Goal: Transaction & Acquisition: Book appointment/travel/reservation

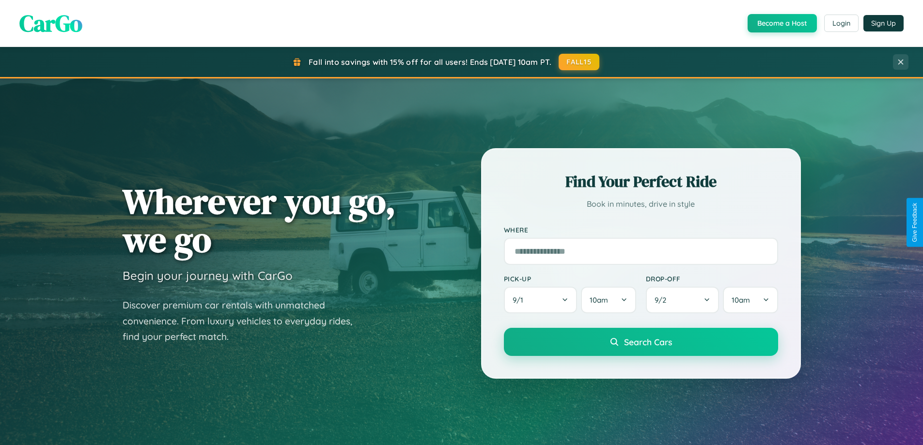
scroll to position [29, 0]
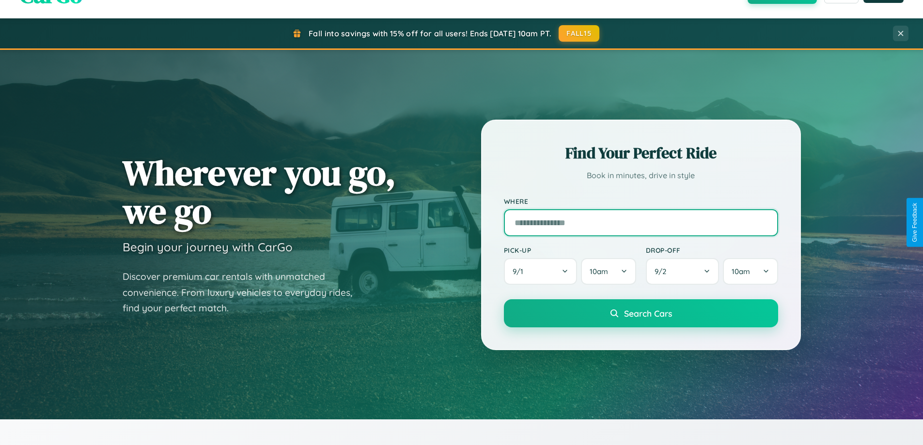
click at [641, 222] on input "text" at bounding box center [641, 222] width 274 height 27
type input "**********"
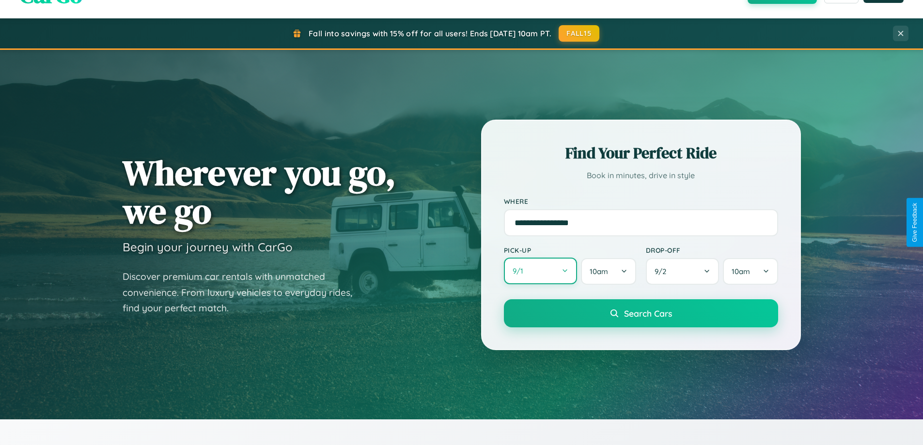
click at [540, 271] on button "9 / 1" at bounding box center [541, 271] width 74 height 27
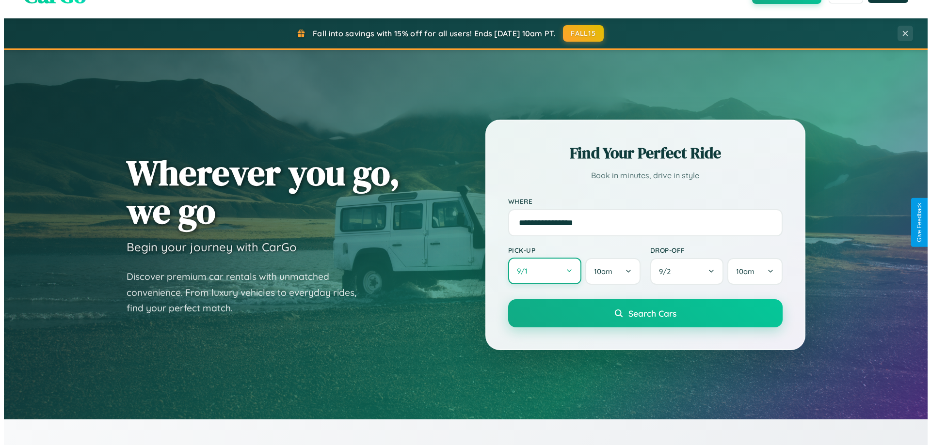
select select "*"
select select "****"
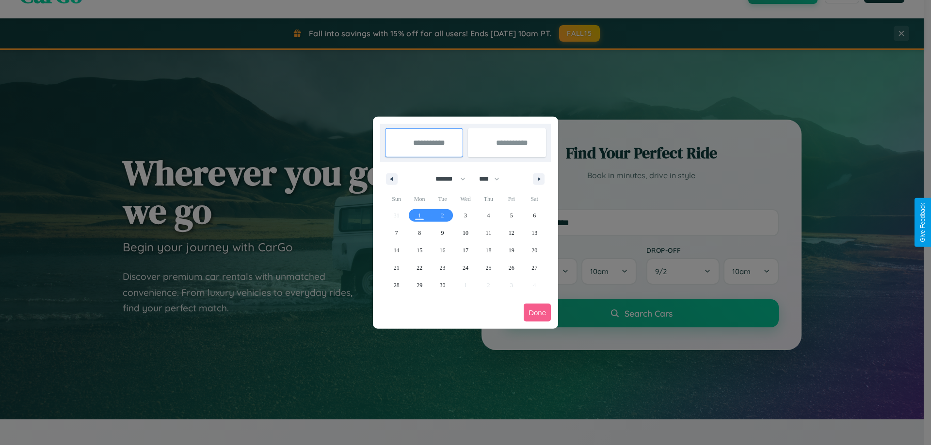
drag, startPoint x: 446, startPoint y: 179, endPoint x: 465, endPoint y: 194, distance: 24.8
click at [446, 179] on select "******* ******** ***** ***** *** **** **** ****** ********* ******* ******** **…" at bounding box center [448, 179] width 41 height 16
select select "**"
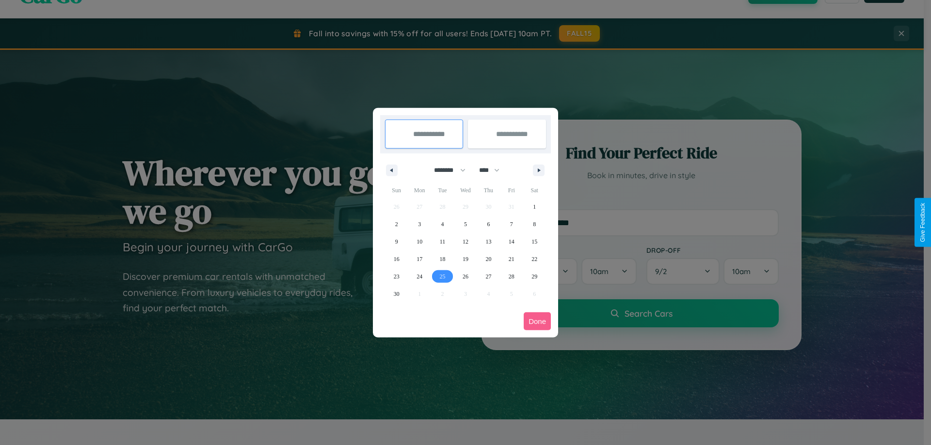
click at [442, 276] on span "25" at bounding box center [443, 276] width 6 height 17
type input "**********"
click at [511, 276] on span "28" at bounding box center [511, 276] width 6 height 17
type input "**********"
click at [537, 321] on button "Done" at bounding box center [536, 322] width 27 height 18
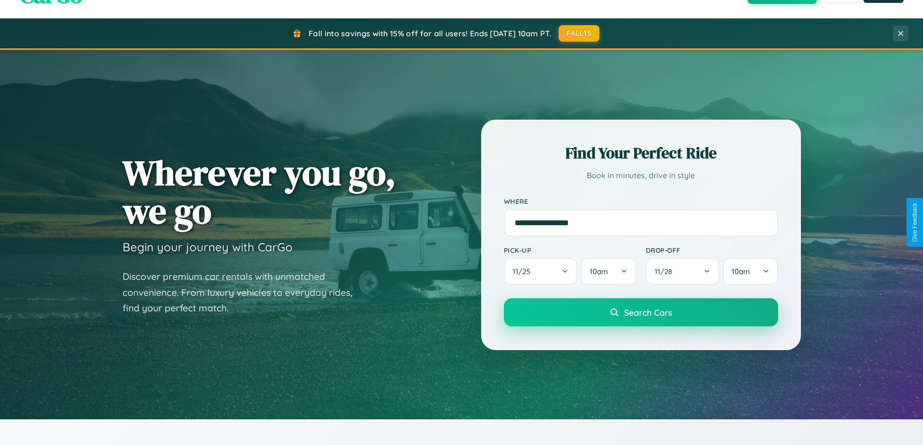
click at [641, 313] on span "Search Cars" at bounding box center [648, 312] width 48 height 11
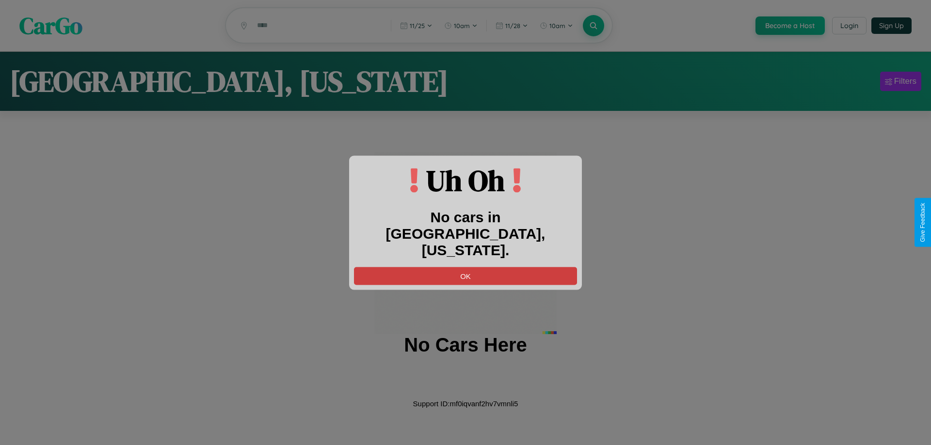
click at [465, 267] on button "OK" at bounding box center [465, 276] width 223 height 18
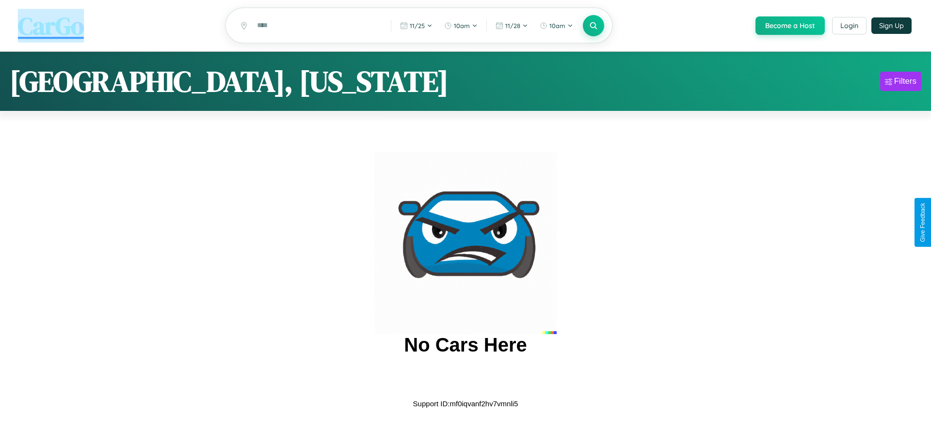
click at [51, 26] on span "CarGo" at bounding box center [51, 25] width 66 height 33
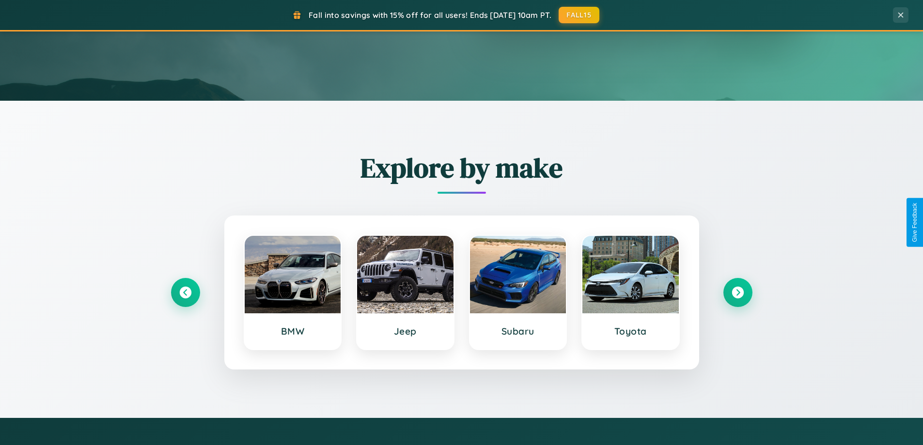
scroll to position [418, 0]
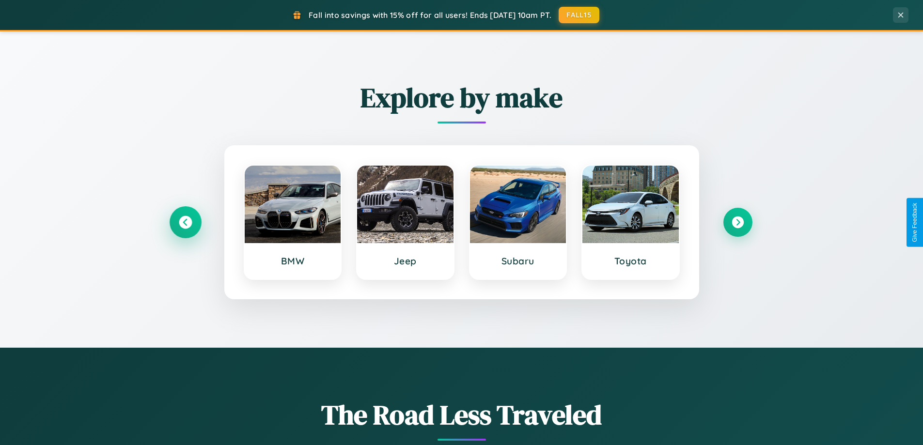
click at [185, 222] on icon at bounding box center [185, 222] width 13 height 13
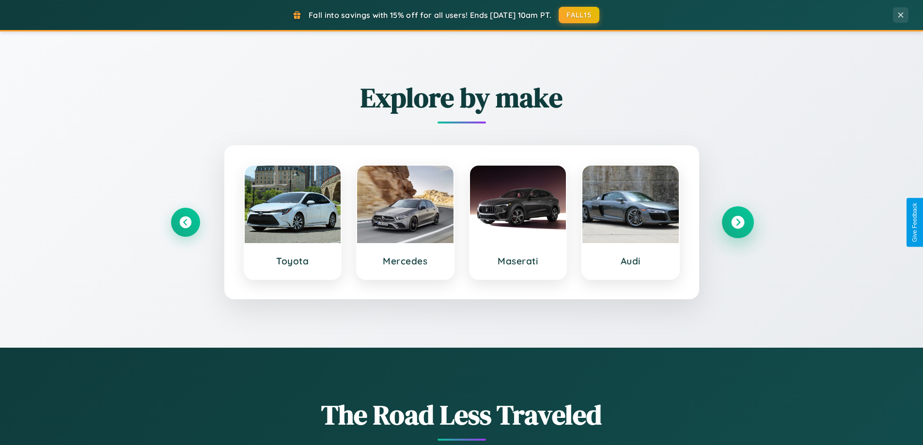
click at [738, 222] on icon at bounding box center [737, 222] width 13 height 13
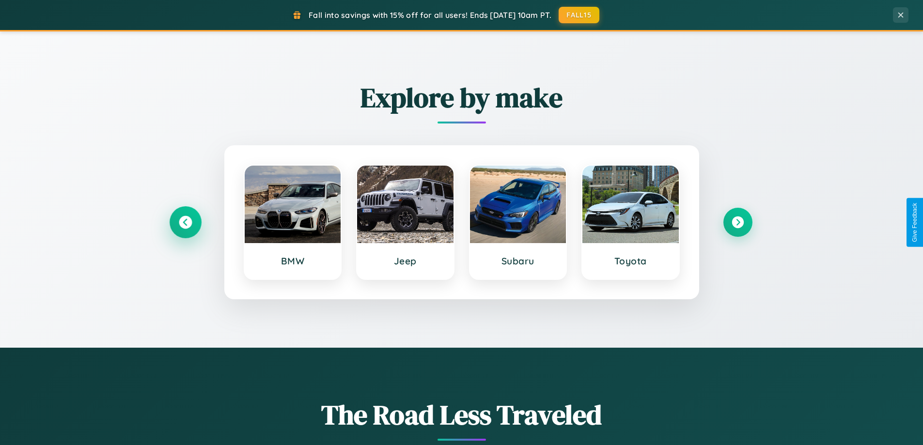
click at [185, 222] on icon at bounding box center [185, 222] width 13 height 13
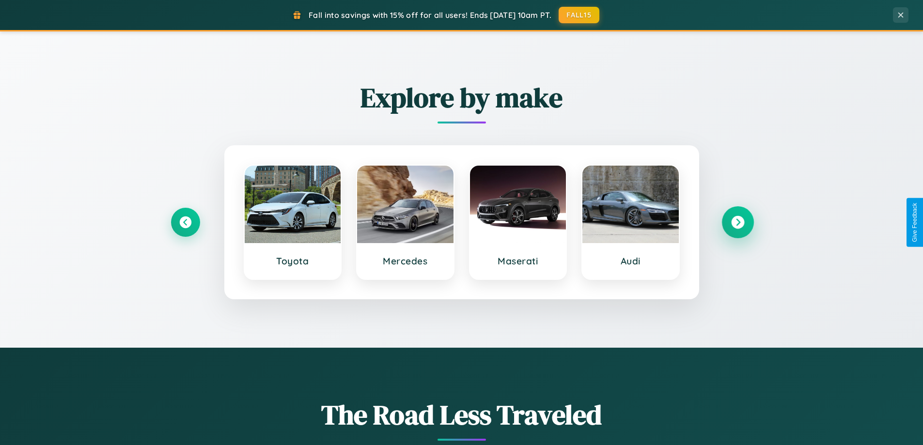
click at [738, 222] on icon at bounding box center [737, 222] width 13 height 13
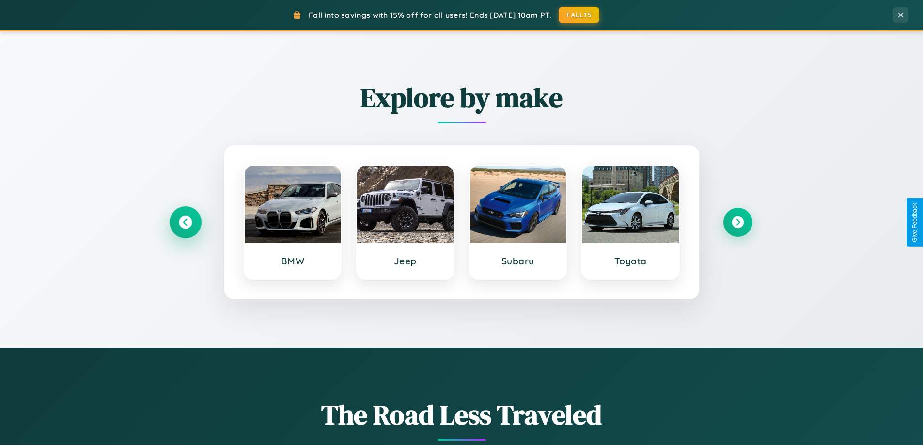
click at [185, 222] on icon at bounding box center [185, 222] width 13 height 13
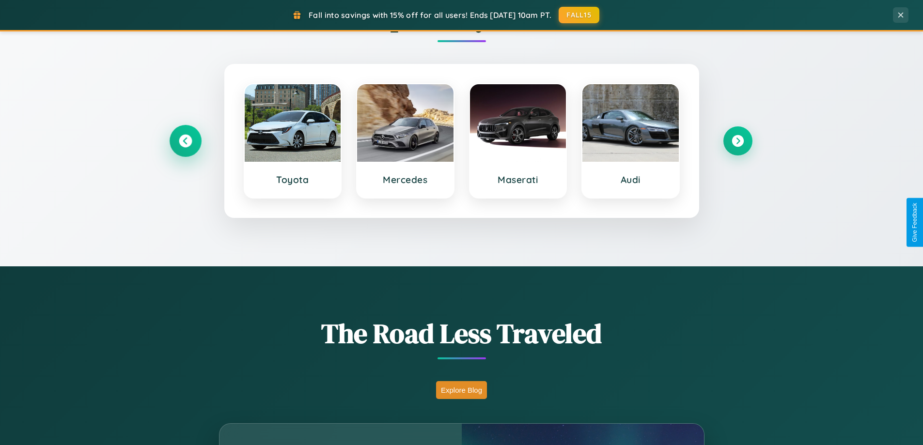
scroll to position [667, 0]
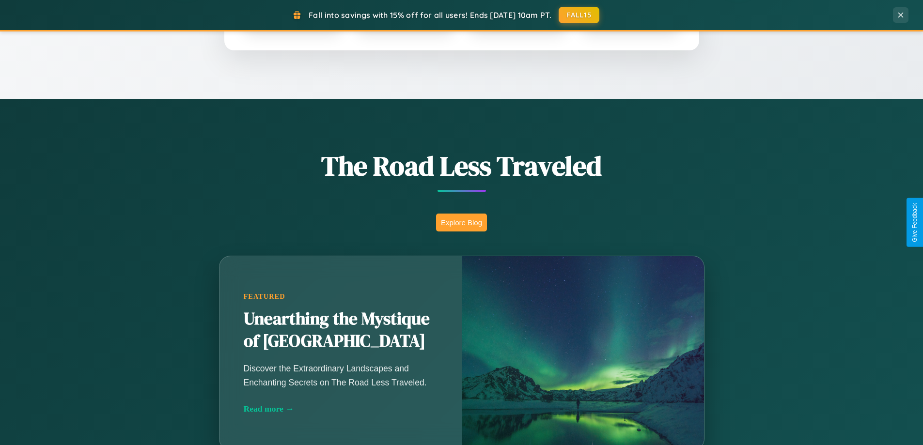
click at [461, 222] on button "Explore Blog" at bounding box center [461, 223] width 51 height 18
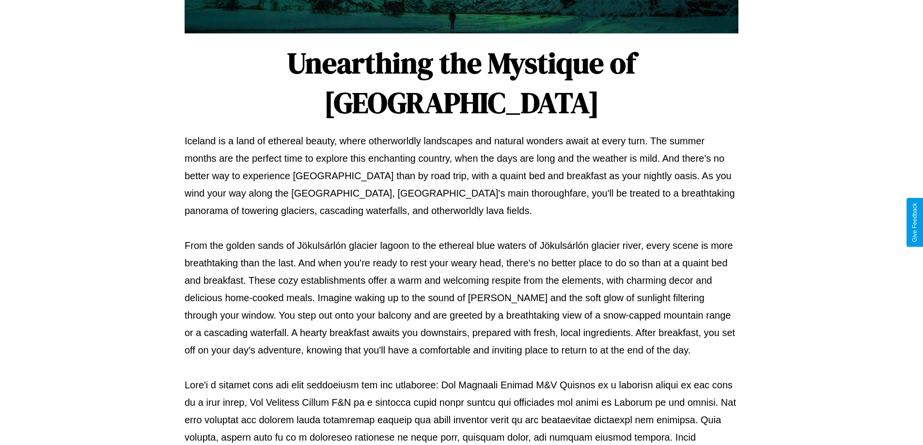
scroll to position [314, 0]
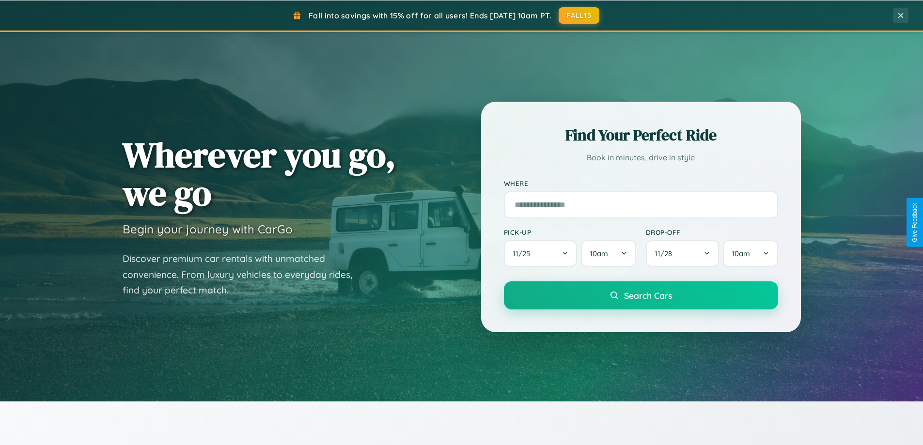
scroll to position [29, 0]
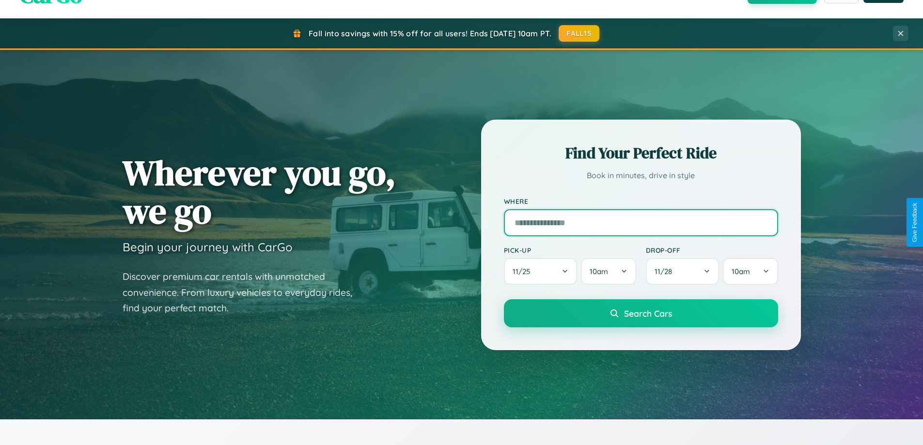
click at [641, 222] on input "text" at bounding box center [641, 222] width 274 height 27
type input "******"
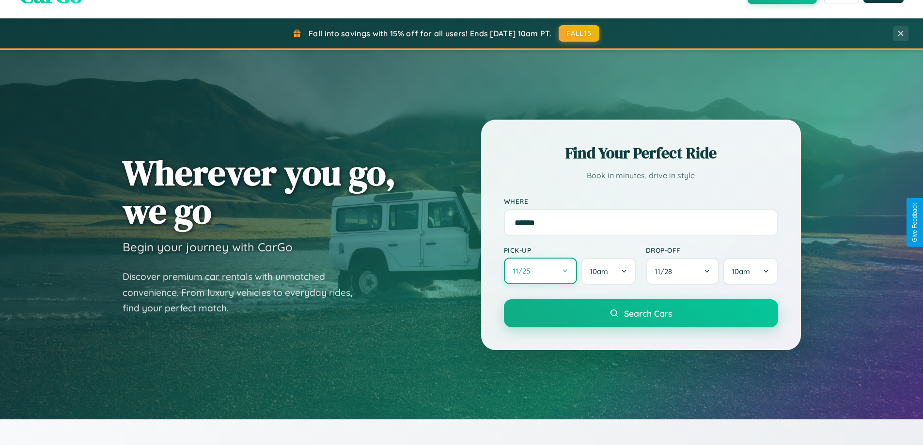
click at [540, 271] on button "11 / 25" at bounding box center [541, 271] width 74 height 27
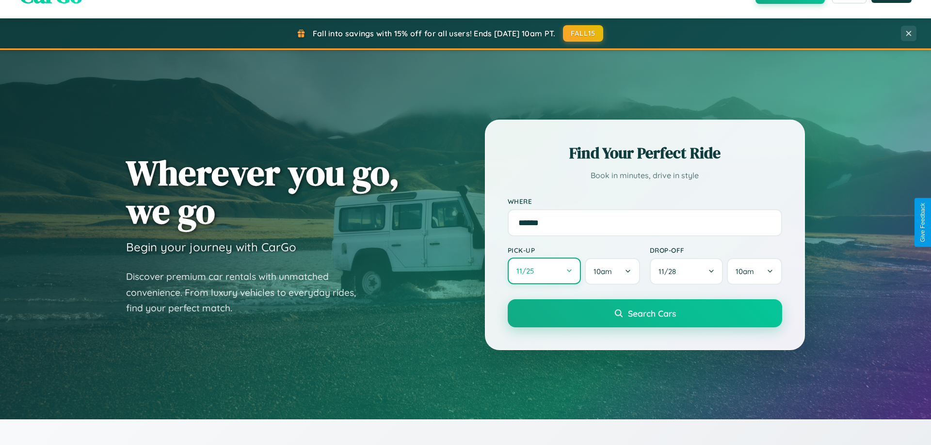
select select "*"
select select "****"
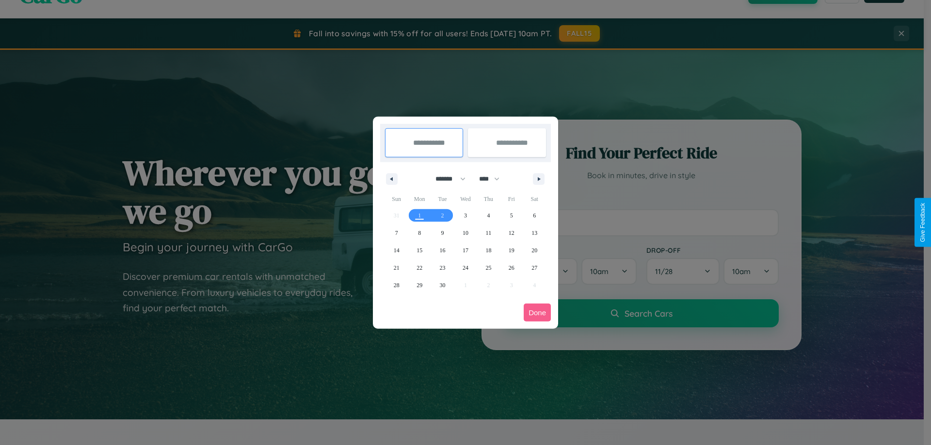
click at [446, 179] on select "******* ******** ***** ***** *** **** **** ****** ********* ******* ******** **…" at bounding box center [448, 179] width 41 height 16
select select "*"
drag, startPoint x: 493, startPoint y: 179, endPoint x: 465, endPoint y: 194, distance: 32.1
click at [493, 179] on select "**** **** **** **** **** **** **** **** **** **** **** **** **** **** **** ****…" at bounding box center [488, 179] width 29 height 16
select select "****"
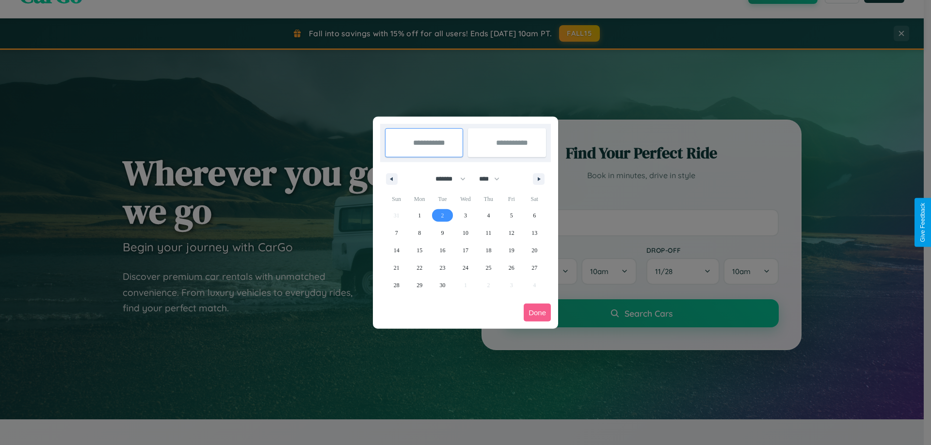
click at [442, 215] on span "2" at bounding box center [442, 215] width 3 height 17
type input "**********"
click at [419, 233] on span "8" at bounding box center [419, 232] width 3 height 17
type input "**********"
click at [537, 313] on button "Done" at bounding box center [536, 313] width 27 height 18
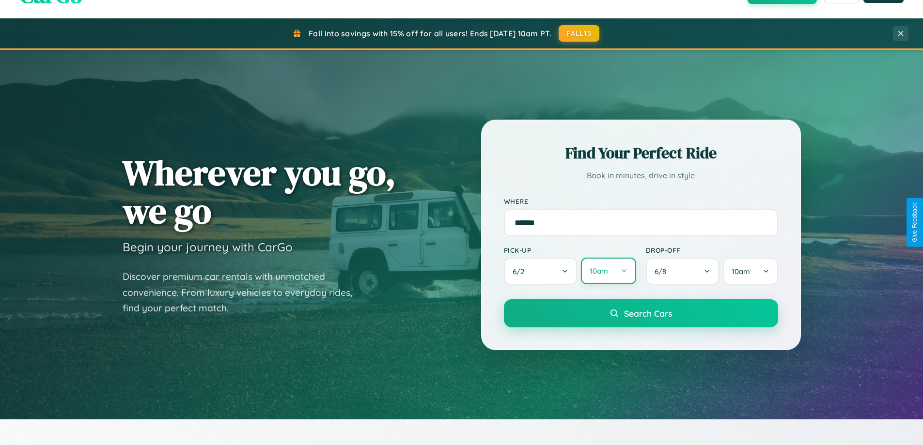
click at [608, 271] on button "10am" at bounding box center [608, 271] width 55 height 27
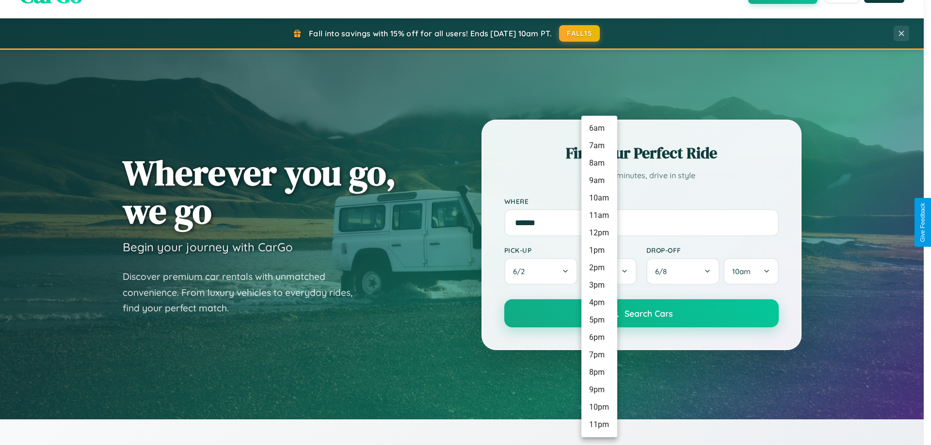
click at [599, 181] on li "9am" at bounding box center [599, 180] width 36 height 17
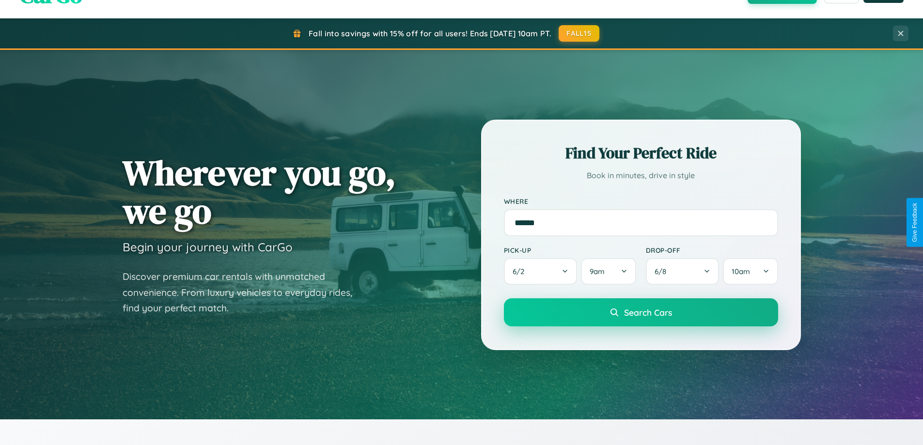
click at [641, 314] on span "Search Cars" at bounding box center [648, 312] width 48 height 11
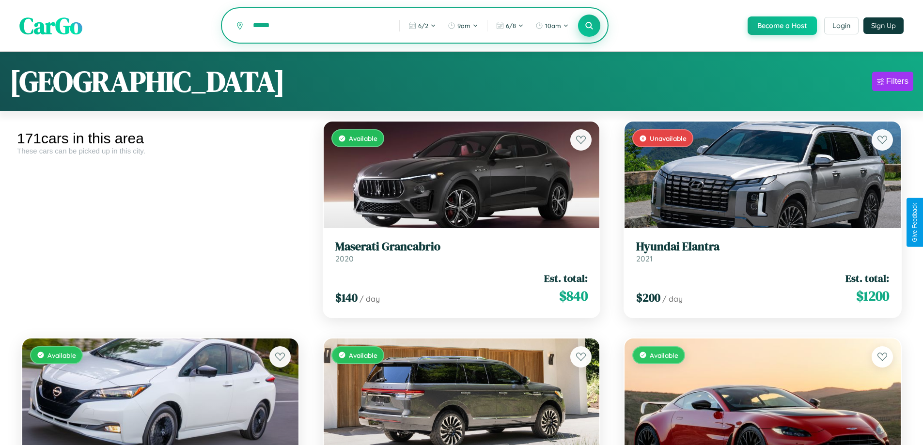
type input "******"
click at [589, 26] on icon at bounding box center [589, 25] width 9 height 9
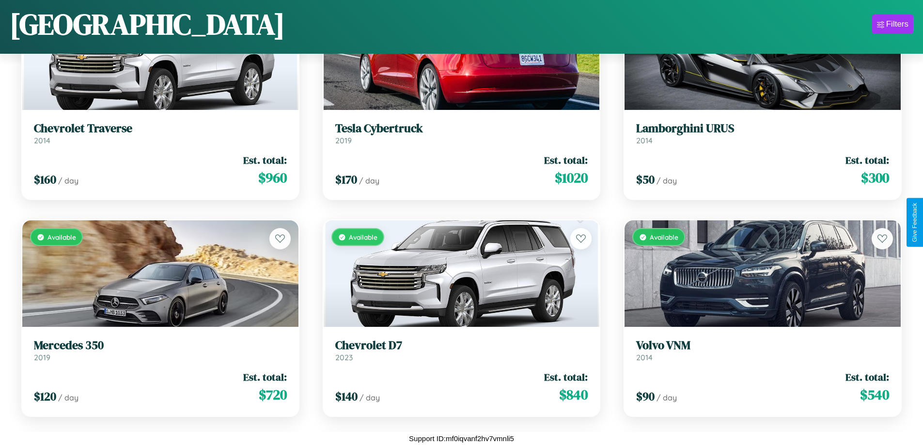
scroll to position [10554, 0]
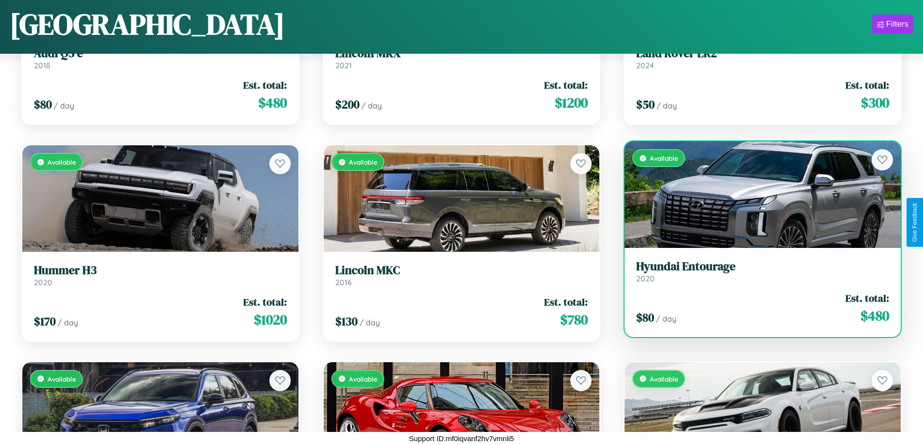
click at [757, 273] on link "Hyundai Entourage 2020" at bounding box center [762, 272] width 253 height 24
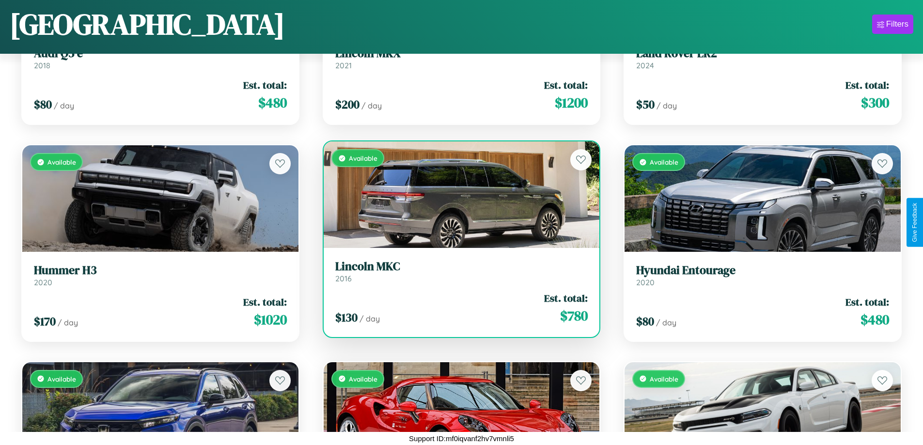
scroll to position [8818, 0]
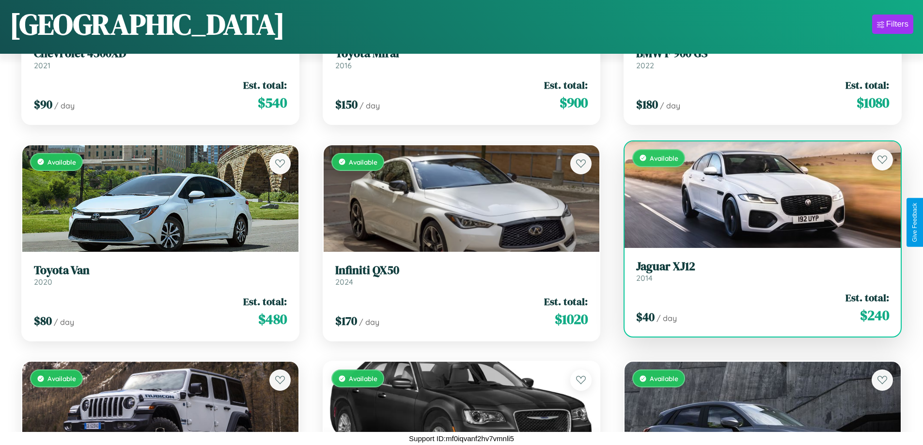
click at [757, 198] on div "Available" at bounding box center [763, 195] width 276 height 107
click at [757, 194] on div "Available" at bounding box center [763, 195] width 276 height 107
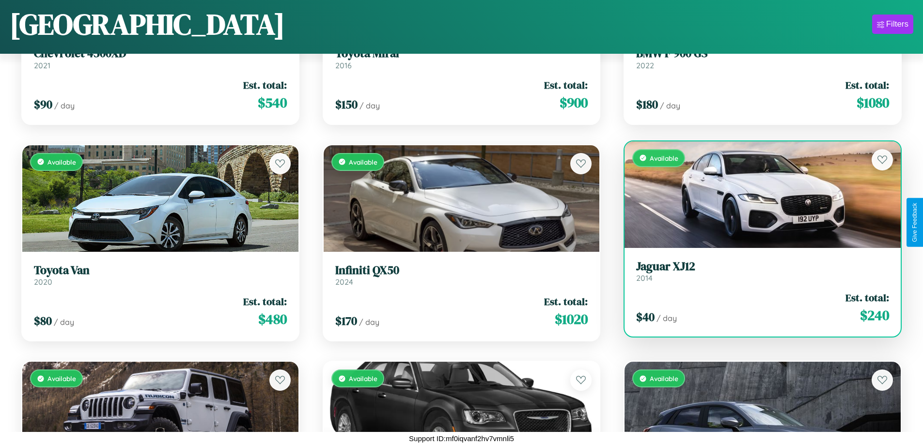
click at [757, 194] on div "Available" at bounding box center [763, 195] width 276 height 107
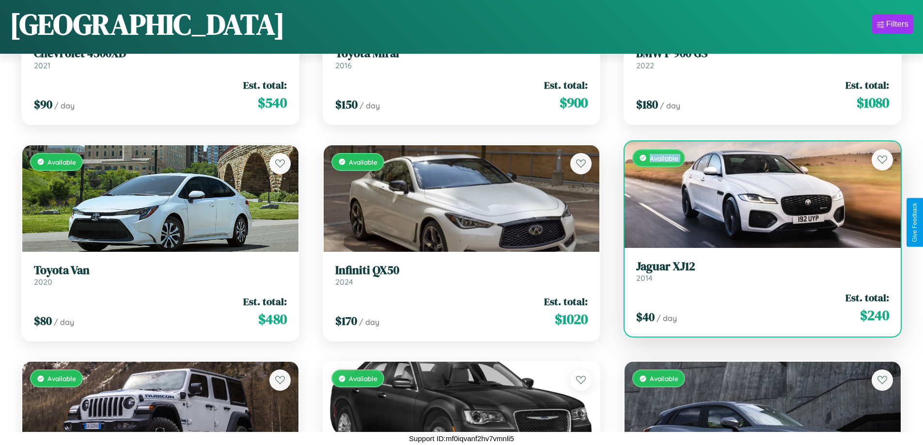
click at [757, 194] on div "Available" at bounding box center [763, 195] width 276 height 107
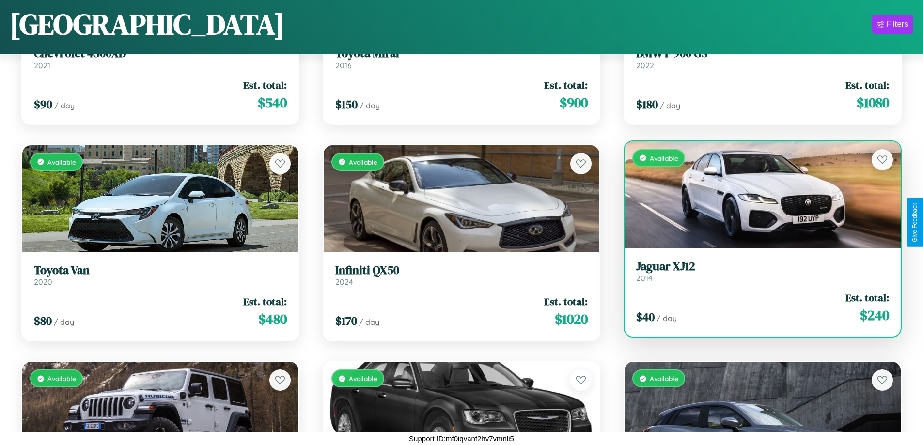
click at [757, 194] on div "Available" at bounding box center [763, 195] width 276 height 107
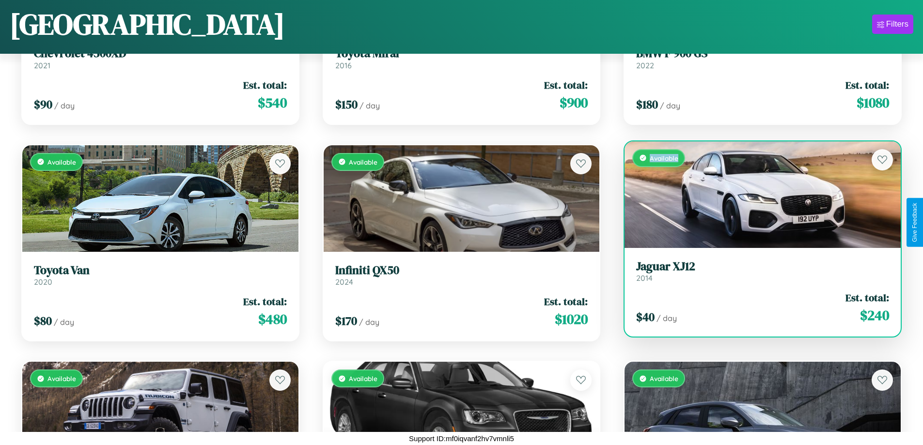
click at [757, 194] on div "Available" at bounding box center [763, 195] width 276 height 107
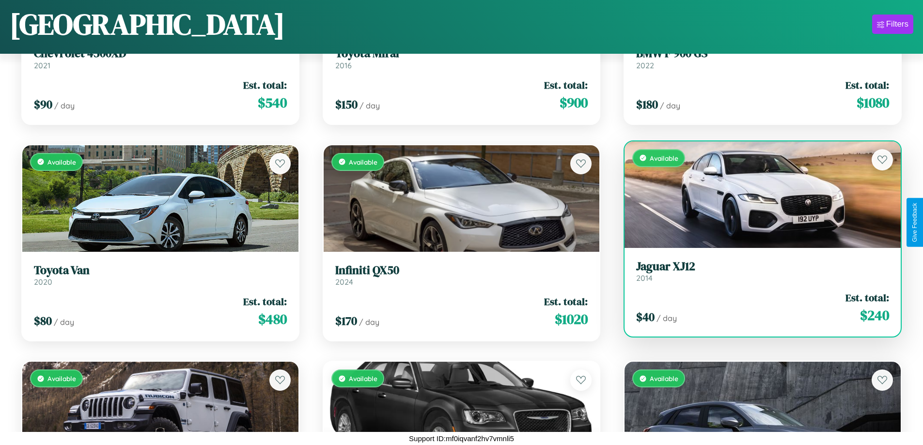
click at [757, 271] on h3 "Jaguar XJ12" at bounding box center [762, 267] width 253 height 14
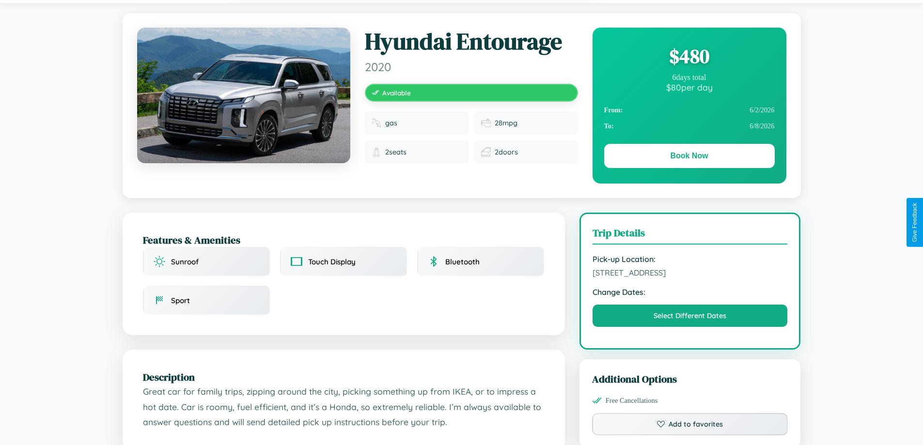
scroll to position [100, 0]
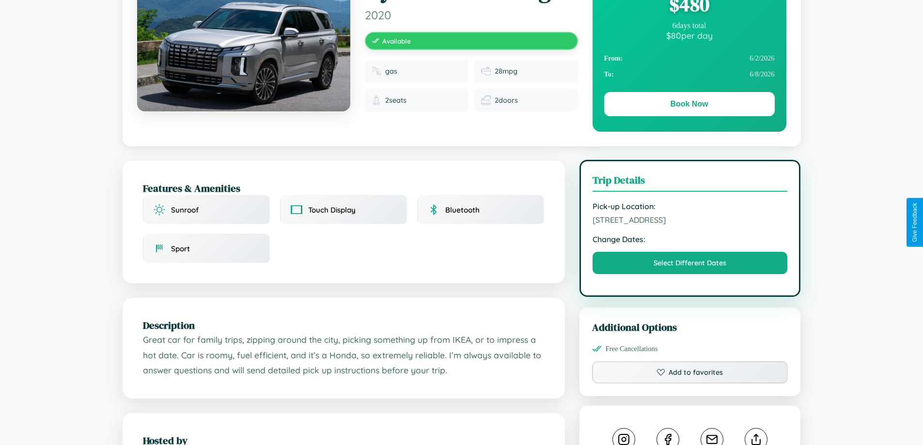
click at [690, 222] on span "6534 Lake Street Mumbai Maharashtra 51280 India" at bounding box center [690, 220] width 195 height 10
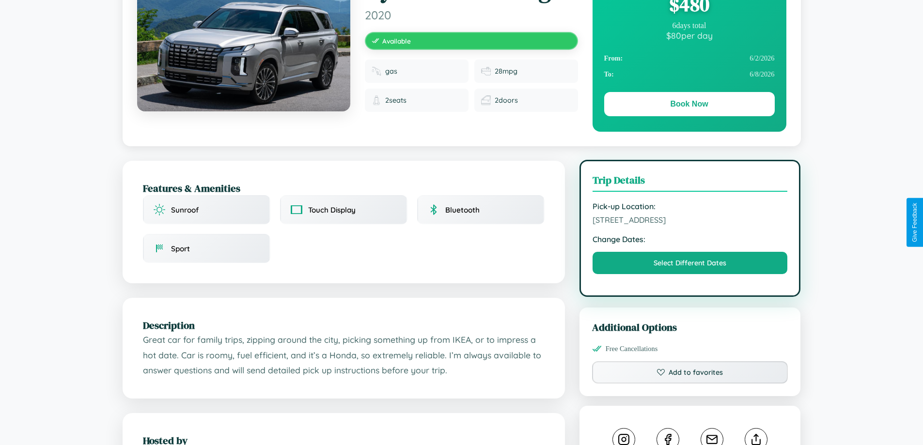
click at [690, 222] on span "6534 Lake Street Mumbai Maharashtra 51280 India" at bounding box center [690, 220] width 195 height 10
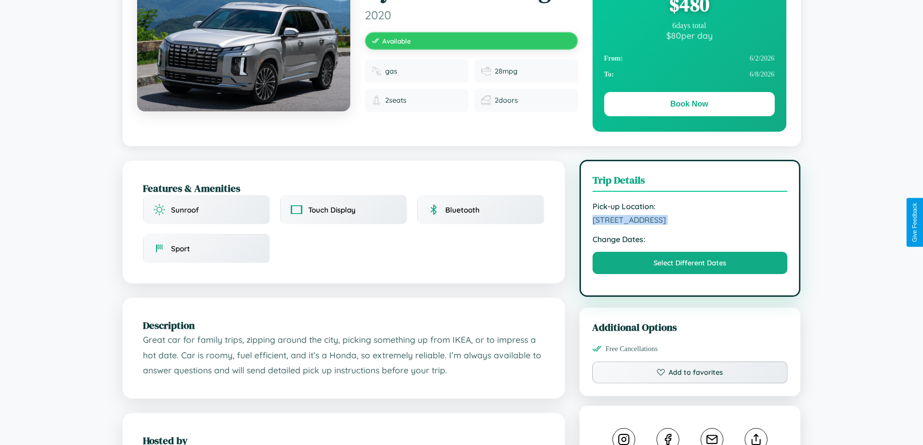
click at [690, 222] on span "6534 Lake Street Mumbai Maharashtra 51280 India" at bounding box center [690, 220] width 195 height 10
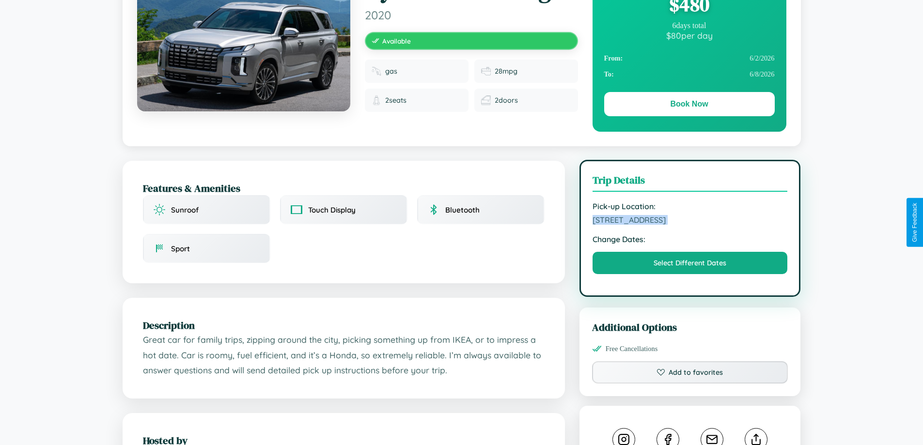
click at [690, 222] on span "6534 Lake Street Mumbai Maharashtra 51280 India" at bounding box center [690, 220] width 195 height 10
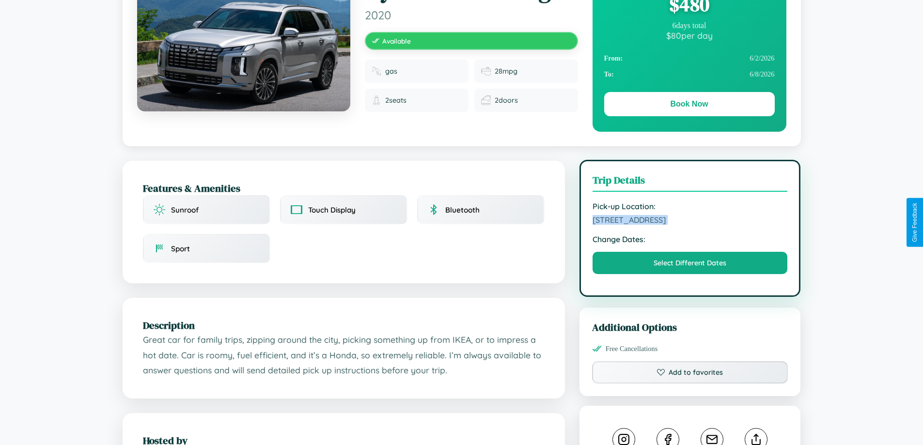
click at [690, 222] on span "6534 Lake Street Mumbai Maharashtra 51280 India" at bounding box center [690, 220] width 195 height 10
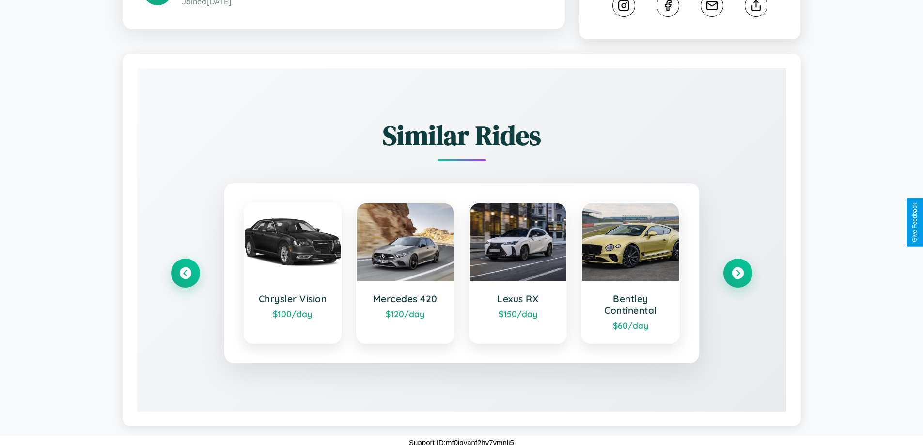
scroll to position [539, 0]
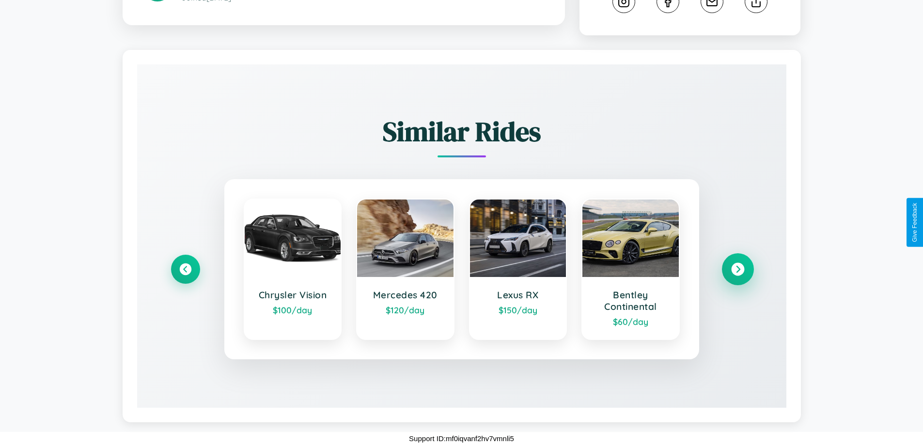
click at [738, 269] on icon at bounding box center [737, 269] width 13 height 13
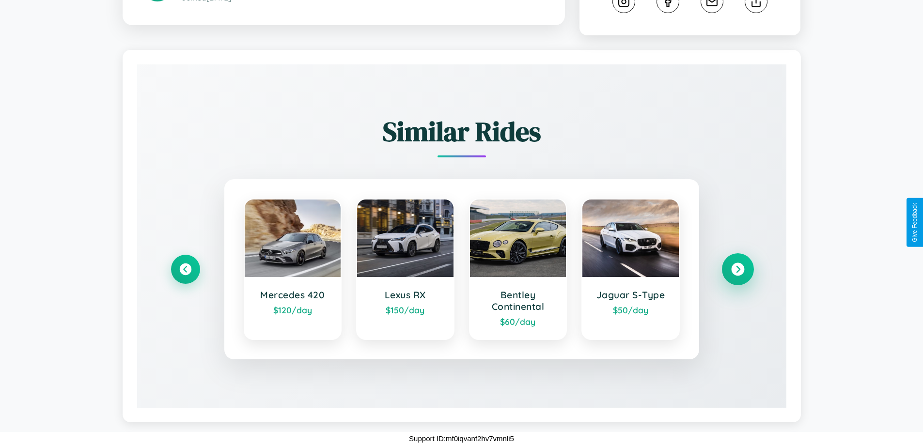
click at [738, 269] on icon at bounding box center [737, 269] width 13 height 13
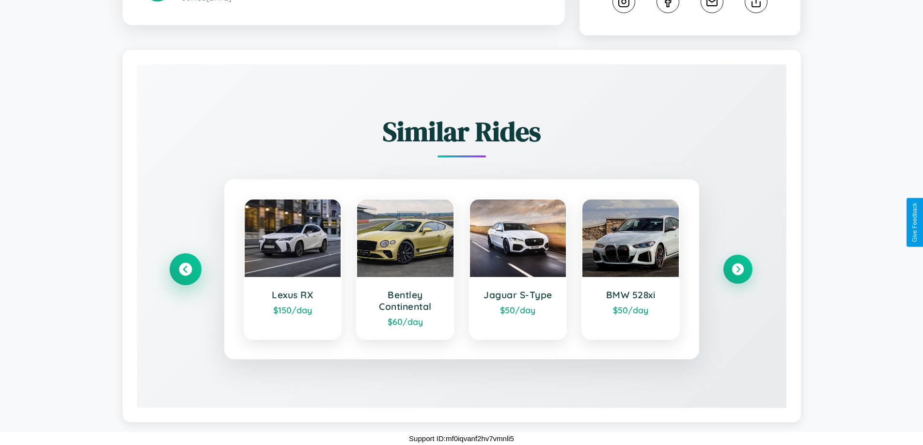
click at [185, 269] on icon at bounding box center [185, 269] width 13 height 13
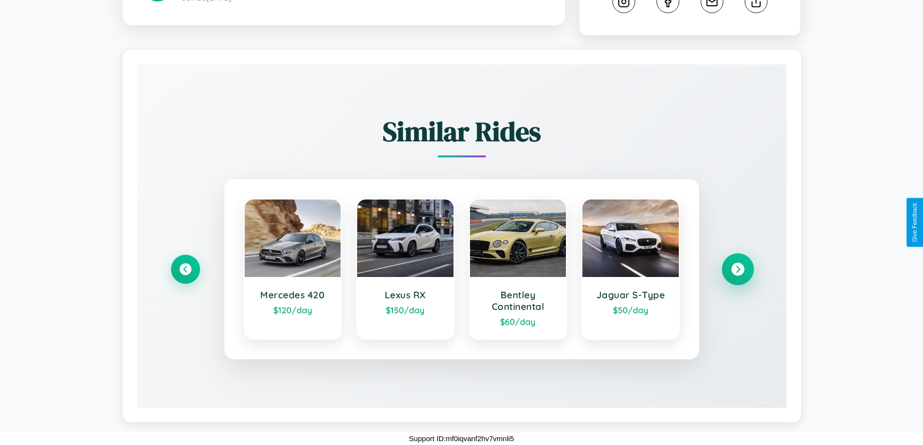
click at [738, 269] on icon at bounding box center [737, 269] width 13 height 13
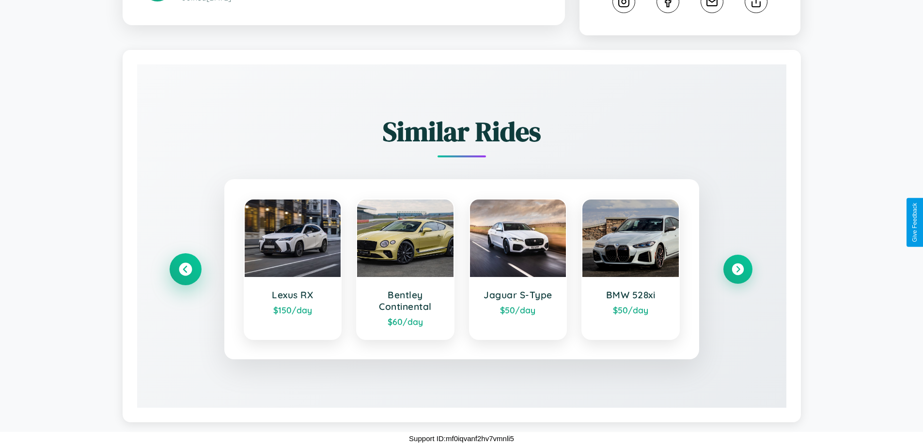
click at [185, 269] on icon at bounding box center [185, 269] width 13 height 13
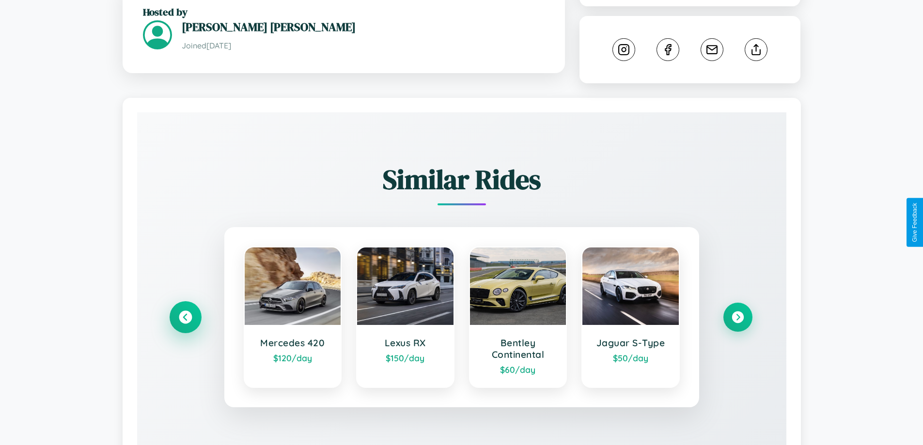
scroll to position [318, 0]
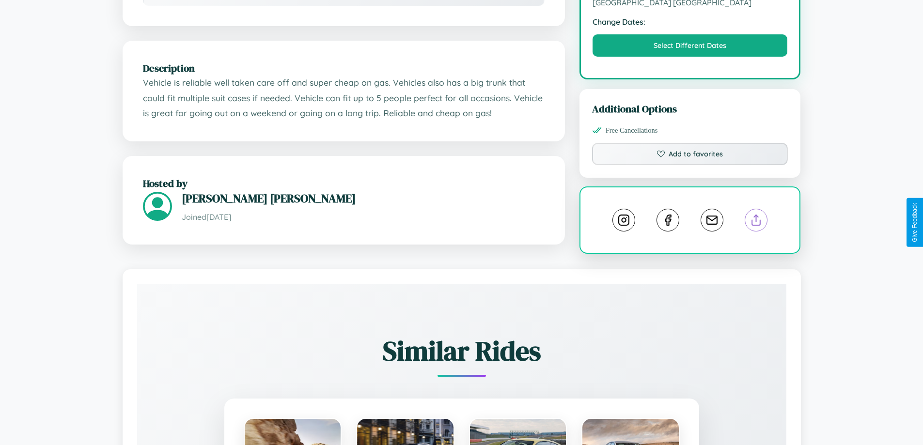
click at [757, 222] on line at bounding box center [757, 218] width 0 height 7
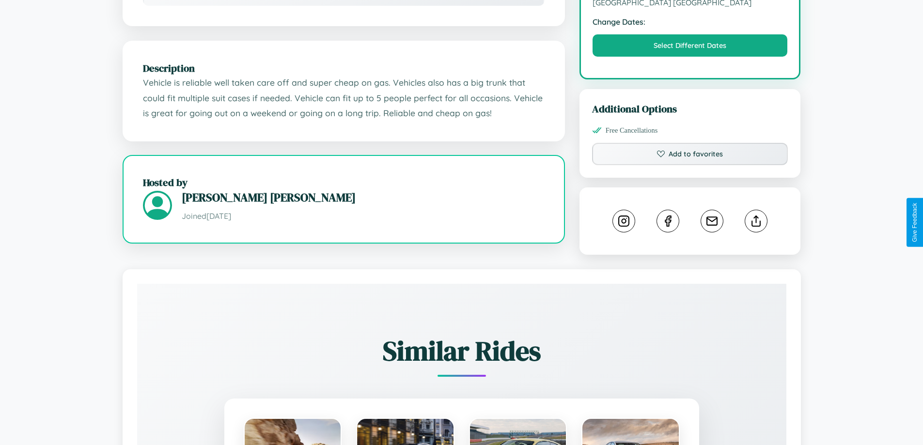
scroll to position [317, 0]
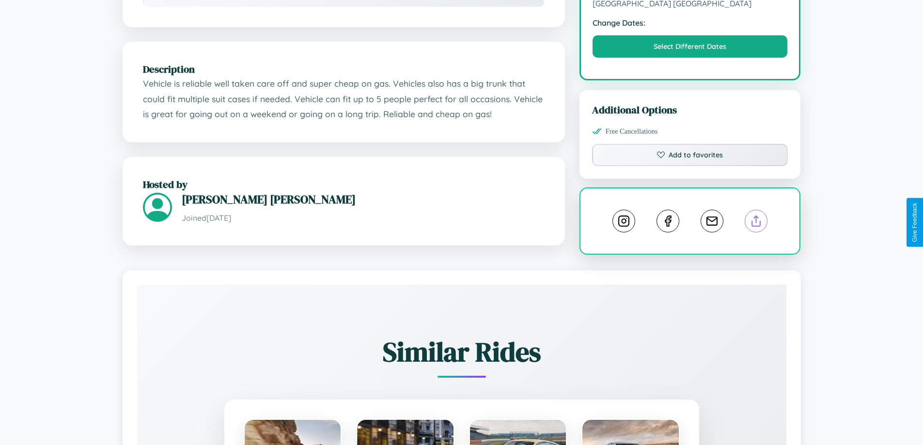
click at [757, 223] on line at bounding box center [757, 219] width 0 height 7
